Goal: Communication & Community: Answer question/provide support

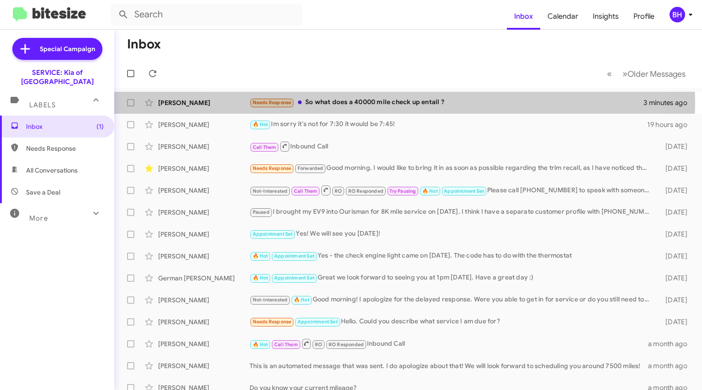
click at [390, 102] on div "Needs Response So what does a 40000 mile check up entail ?" at bounding box center [446, 102] width 394 height 11
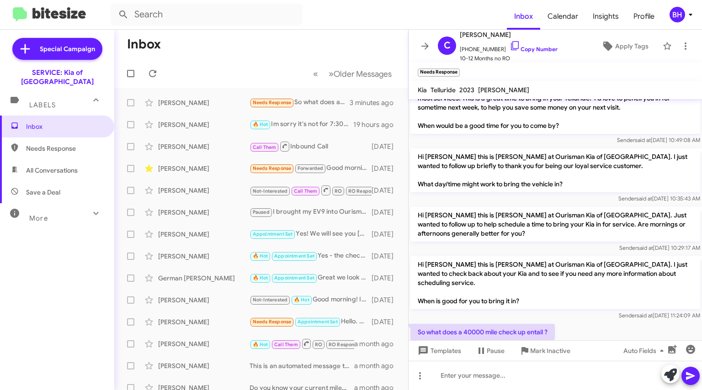
scroll to position [166, 0]
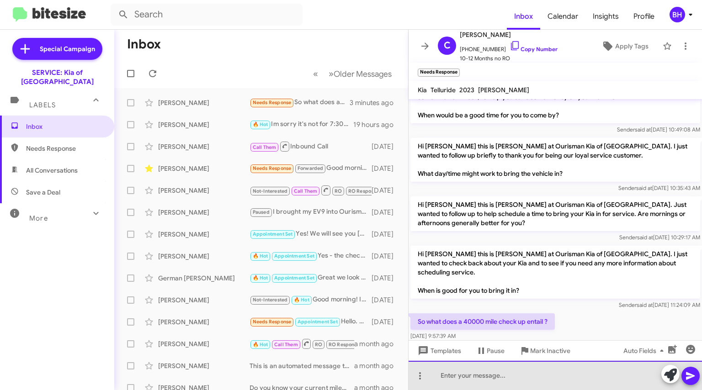
click at [503, 384] on div at bounding box center [554, 375] width 293 height 29
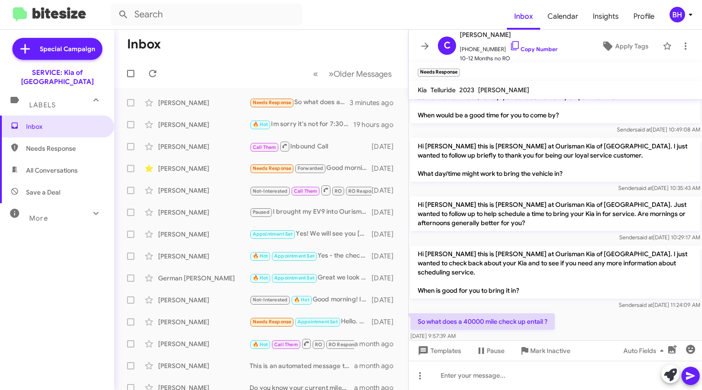
click at [527, 46] on link "Copy Number" at bounding box center [533, 49] width 48 height 7
click at [306, 123] on div "🔥 Hot Im sorry it's not for 7:30 it would be 7:45!" at bounding box center [301, 124] width 104 height 11
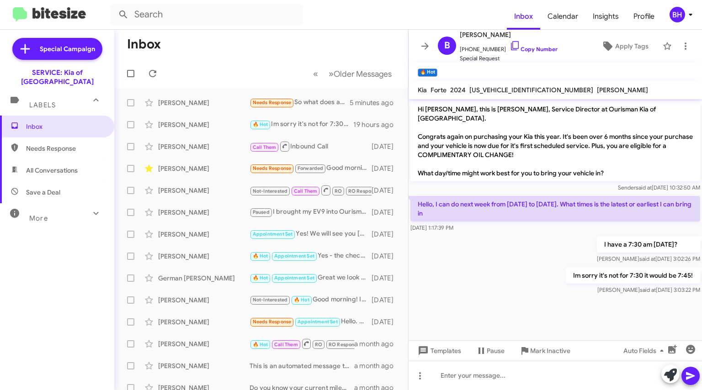
click at [218, 170] on div "[PERSON_NAME]" at bounding box center [203, 168] width 91 height 9
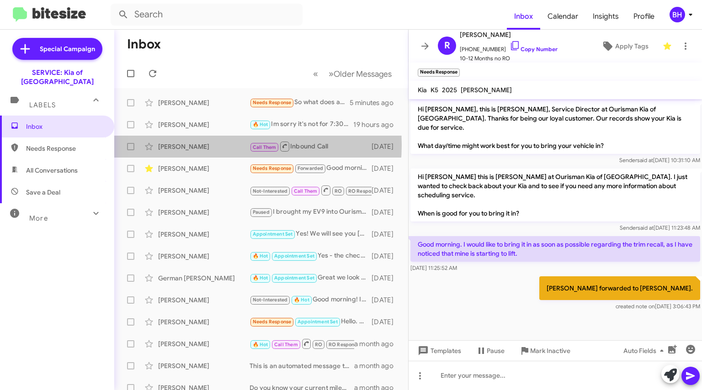
click at [207, 145] on div "[PERSON_NAME]" at bounding box center [203, 146] width 91 height 9
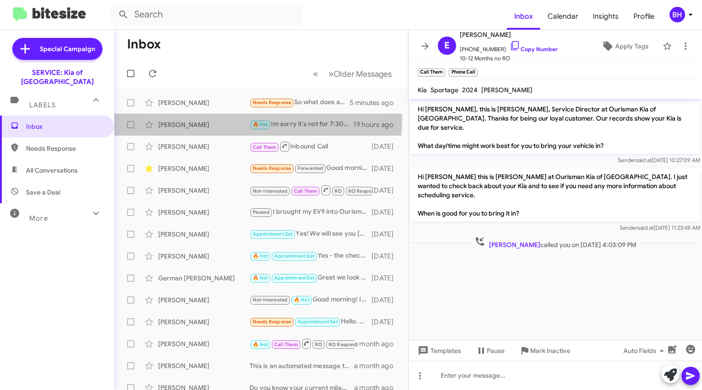
click at [218, 118] on div "[PERSON_NAME] 🔥 Hot Im sorry it's not for 7:30 it would be 7:45! 19 hours ago" at bounding box center [261, 125] width 279 height 18
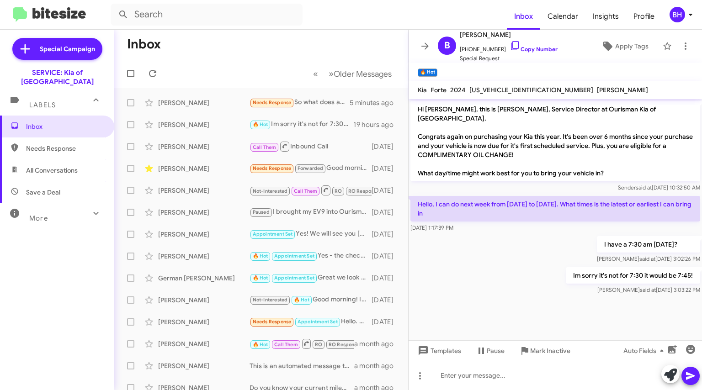
drag, startPoint x: 239, startPoint y: 103, endPoint x: 239, endPoint y: 108, distance: 5.5
click at [239, 108] on div "[PERSON_NAME] Needs Response So what does a 40000 mile check up entail ? 5 minu…" at bounding box center [261, 103] width 279 height 18
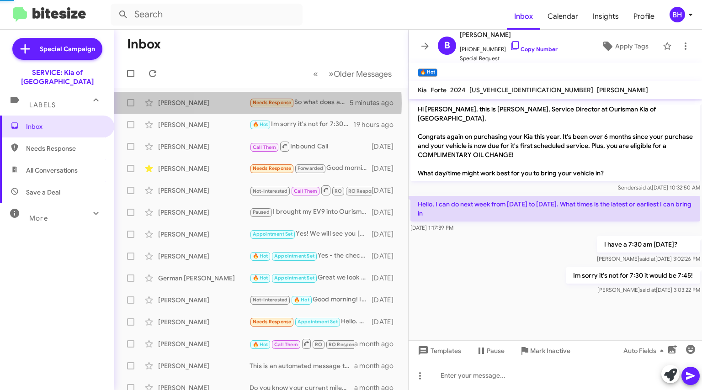
scroll to position [166, 0]
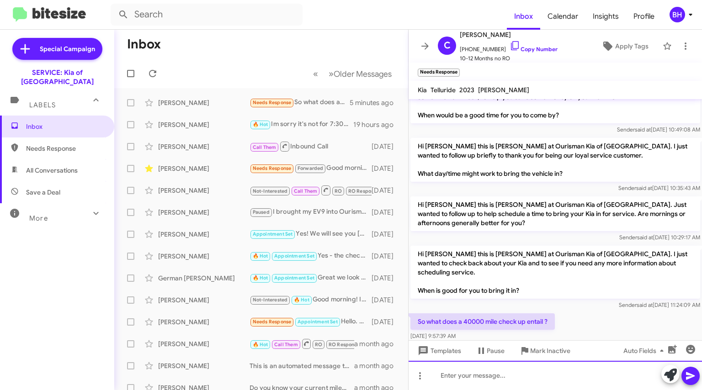
click at [506, 375] on div at bounding box center [554, 375] width 293 height 29
paste div
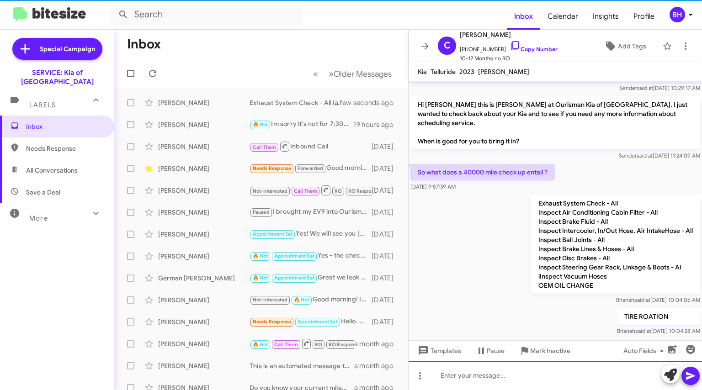
scroll to position [296, 0]
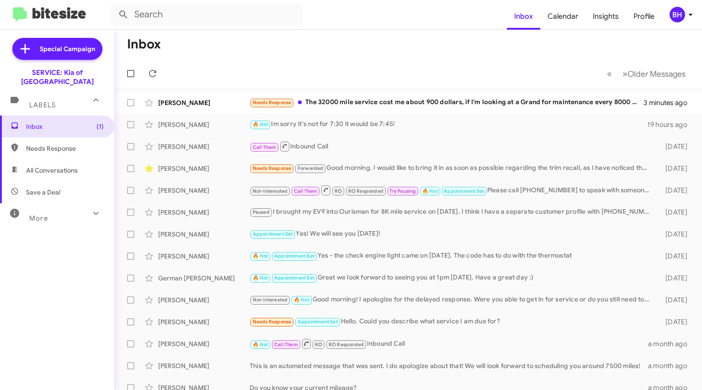
click at [380, 105] on div "Needs Response The 32000 mile service cost me about 900 dollars, if I'm looking…" at bounding box center [446, 102] width 394 height 11
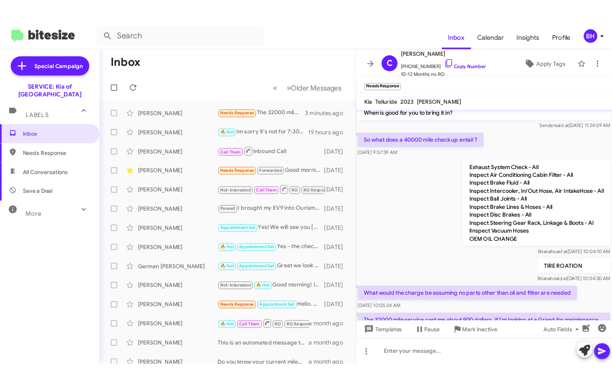
scroll to position [391, 0]
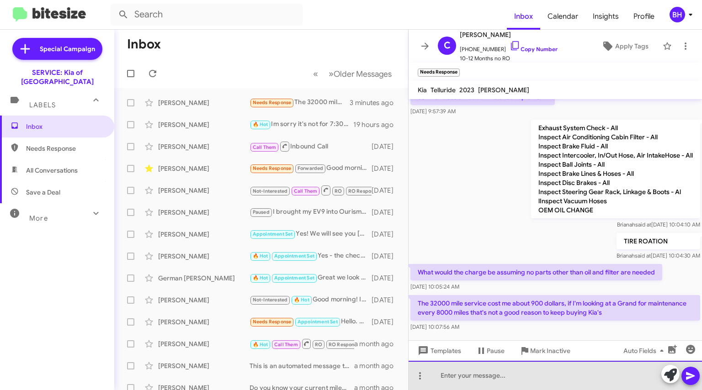
click at [483, 381] on div at bounding box center [554, 375] width 293 height 29
